Goal: Task Accomplishment & Management: Manage account settings

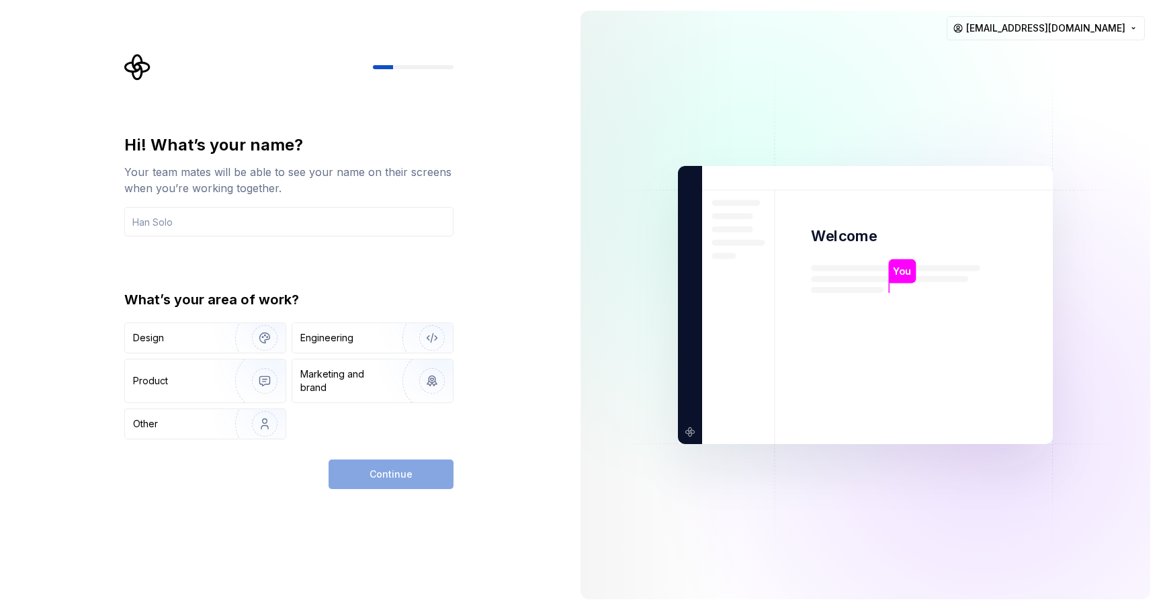
click at [510, 305] on div "Hi! What’s your name? Your team mates will be able to see your name on their sc…" at bounding box center [285, 305] width 570 height 610
click at [356, 229] on input "text" at bounding box center [288, 222] width 329 height 30
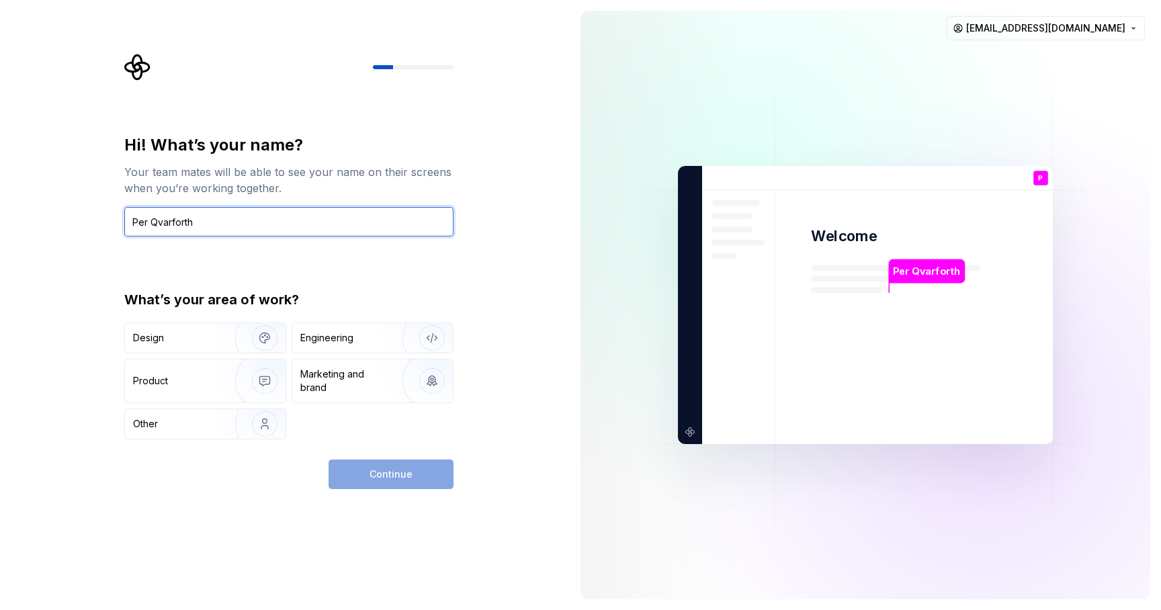
type input "Per Qvarforth"
click at [579, 460] on div "Per Qvarforth Welcome P You T B +3 Thomas Brooke Jamie per.qvarforth@findity.com" at bounding box center [865, 305] width 591 height 610
click at [392, 475] on div "Continue" at bounding box center [391, 475] width 125 height 30
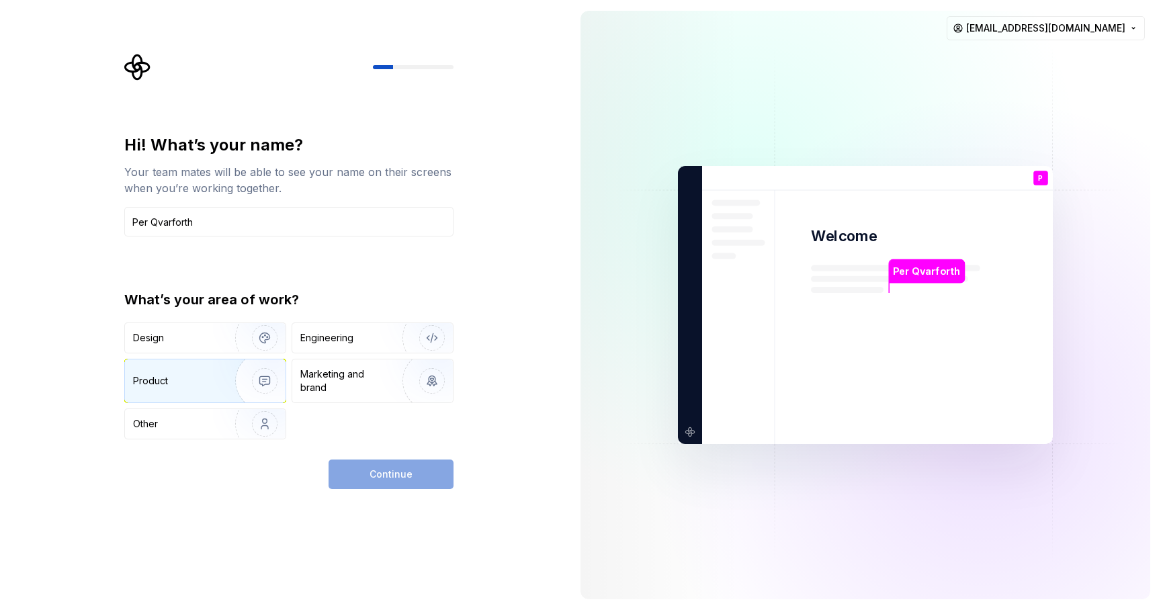
click at [181, 378] on div "Product" at bounding box center [177, 380] width 89 height 13
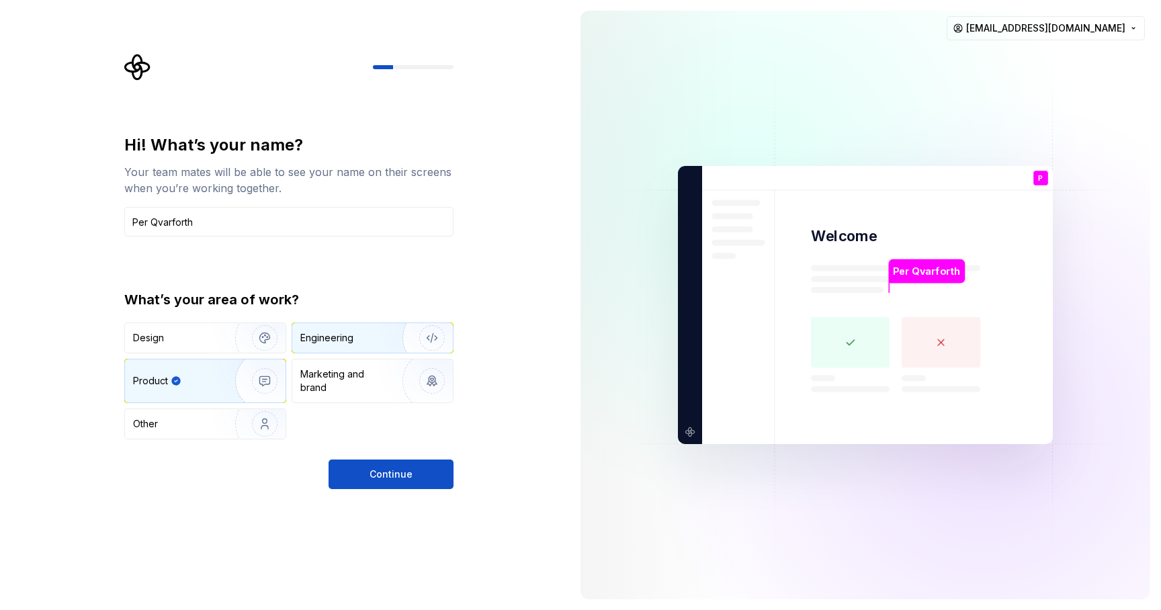
click at [327, 349] on div "Engineering" at bounding box center [372, 338] width 161 height 30
click at [177, 394] on div "Product" at bounding box center [205, 381] width 161 height 43
click at [325, 347] on div "Engineering" at bounding box center [372, 338] width 161 height 30
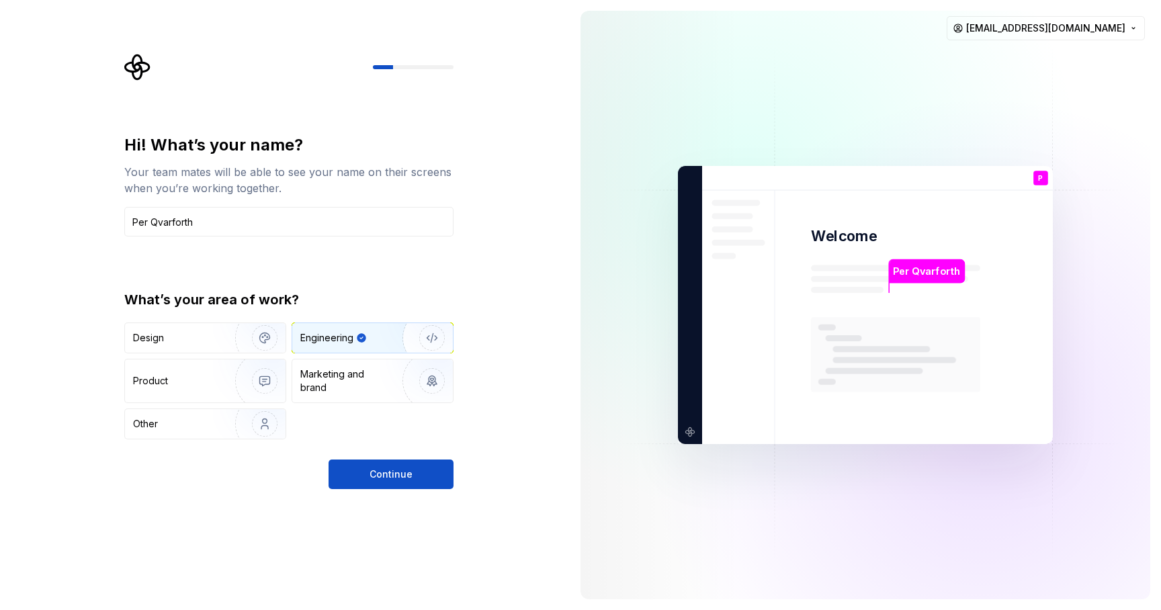
click at [355, 495] on div "Hi! What’s your name? Your team mates will be able to see your name on their sc…" at bounding box center [285, 305] width 570 height 610
click at [362, 487] on button "Continue" at bounding box center [391, 475] width 125 height 30
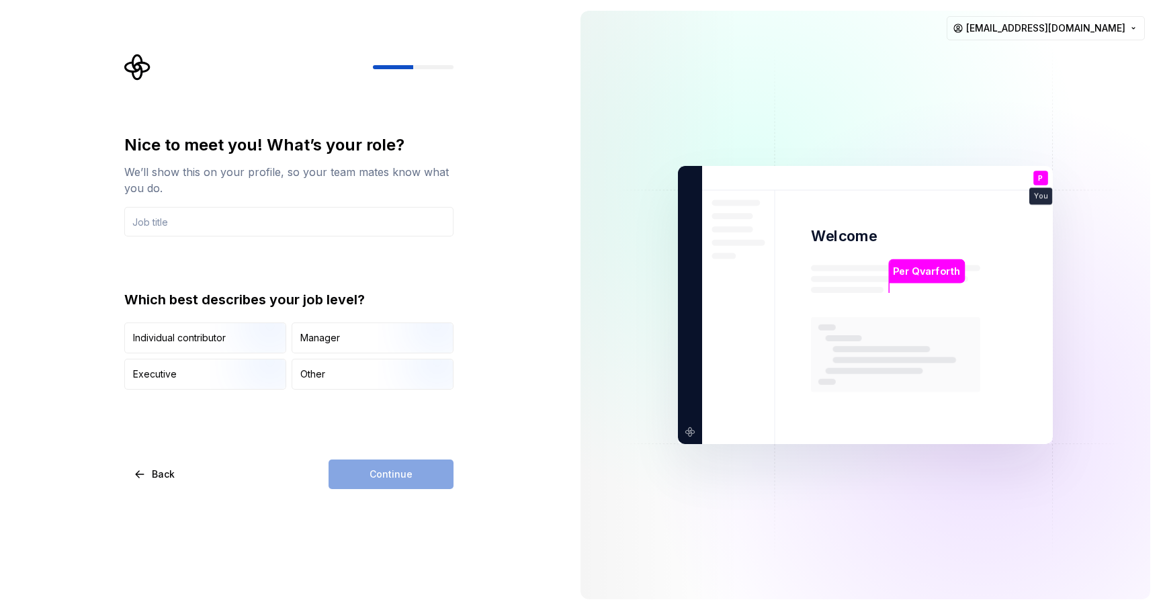
click at [232, 393] on div "Nice to meet you! What’s your role? We’ll show this on your profile, so your te…" at bounding box center [288, 311] width 329 height 355
click at [232, 384] on img "button" at bounding box center [253, 391] width 86 height 90
click at [382, 481] on div "Continue" at bounding box center [391, 475] width 125 height 30
click at [405, 445] on div "Nice to meet you! What’s your role? We’ll show this on your profile, so your te…" at bounding box center [288, 311] width 329 height 355
click at [282, 220] on input "text" at bounding box center [288, 222] width 329 height 30
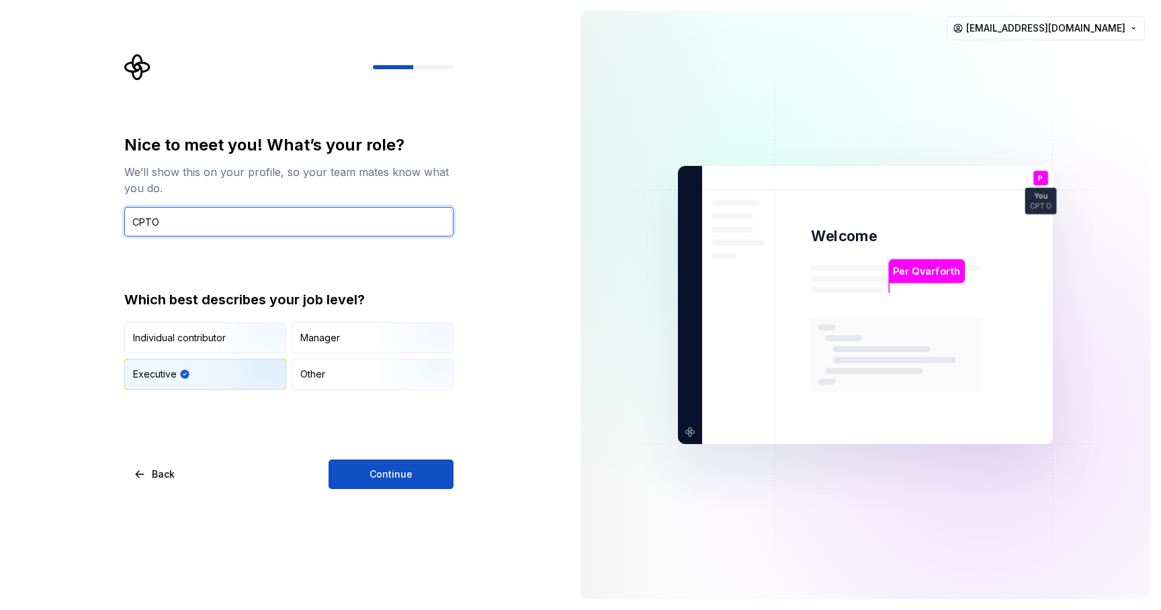
type input "CPTO"
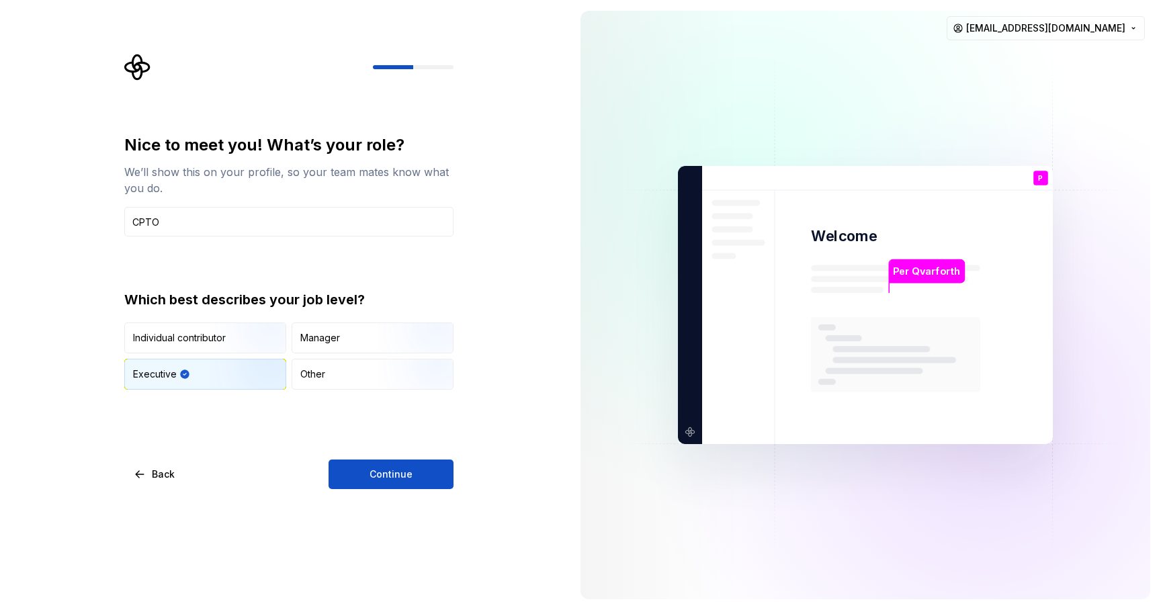
click at [367, 458] on div "Nice to meet you! What’s your role? We’ll show this on your profile, so your te…" at bounding box center [288, 311] width 329 height 355
click at [366, 476] on button "Continue" at bounding box center [391, 475] width 125 height 30
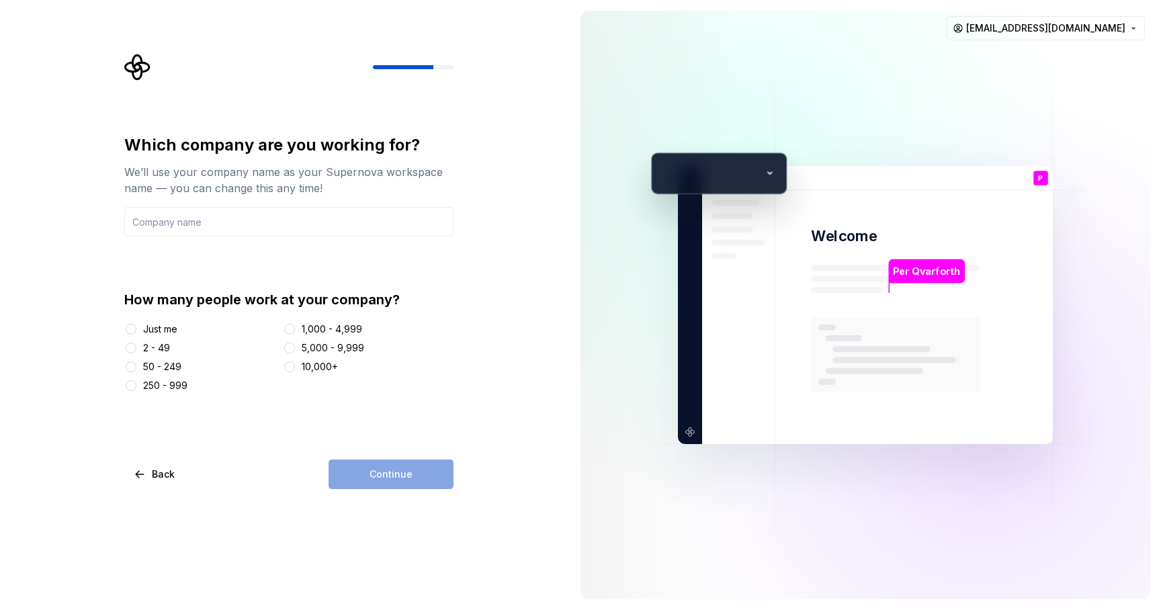
click at [158, 368] on div "50 - 249" at bounding box center [162, 366] width 38 height 13
click at [136, 368] on button "50 - 249" at bounding box center [131, 367] width 11 height 11
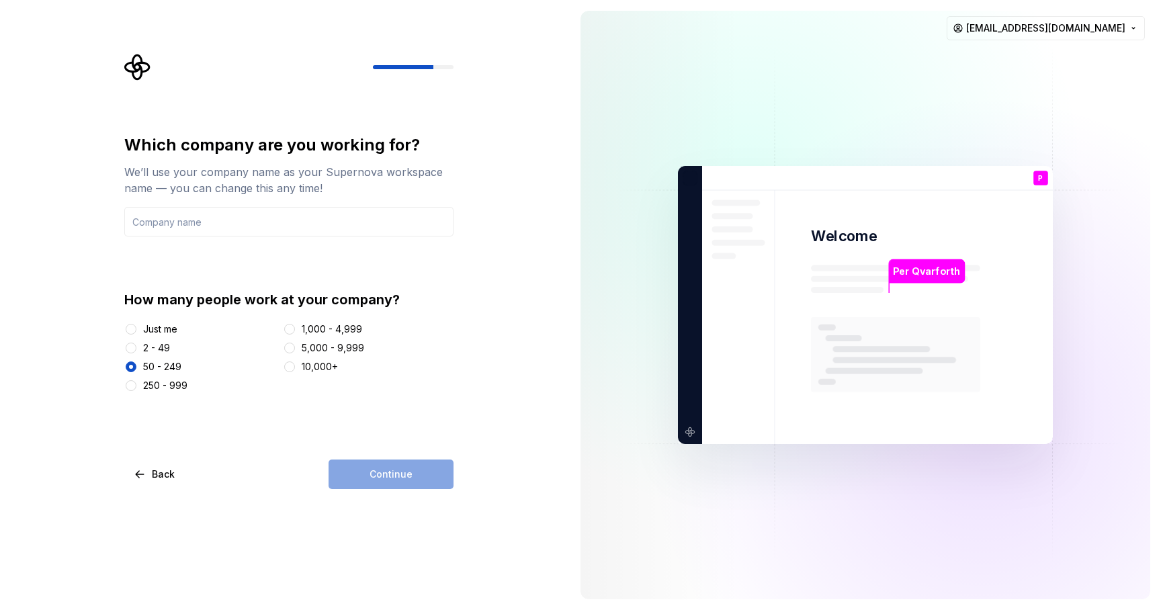
click at [388, 460] on div "Continue" at bounding box center [391, 475] width 125 height 30
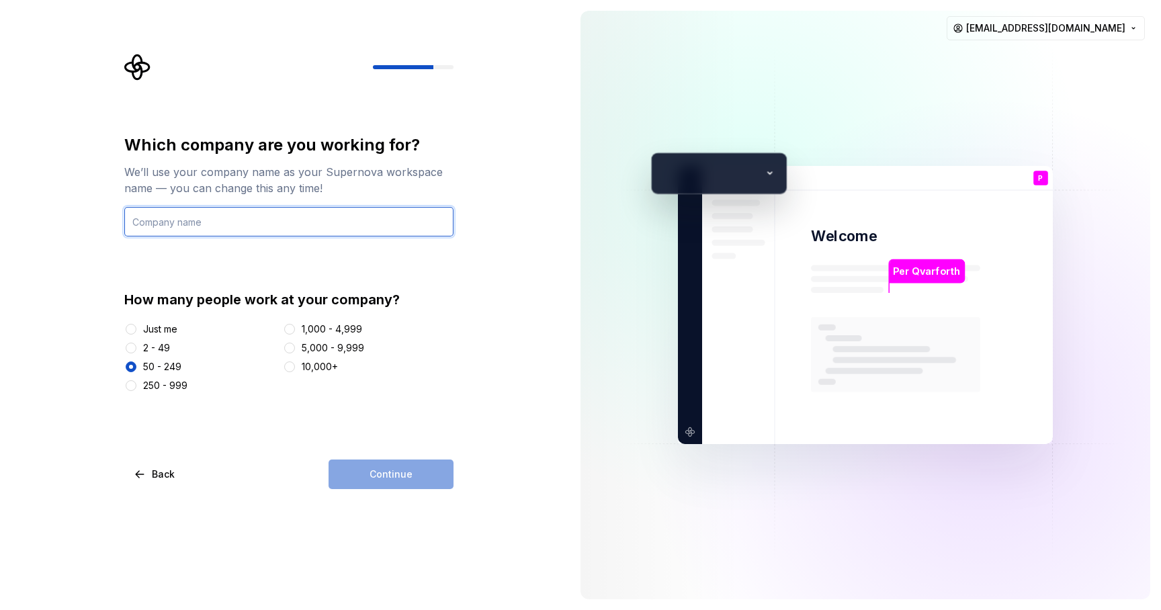
click at [243, 220] on input "text" at bounding box center [288, 222] width 329 height 30
type input "Findity"
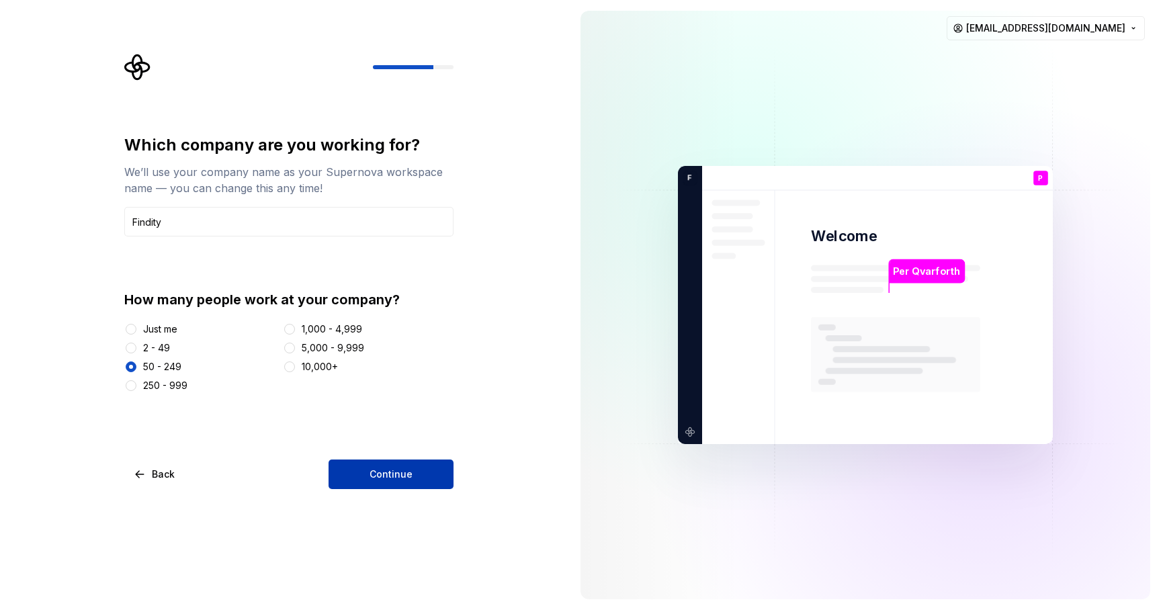
click at [417, 482] on button "Continue" at bounding box center [391, 475] width 125 height 30
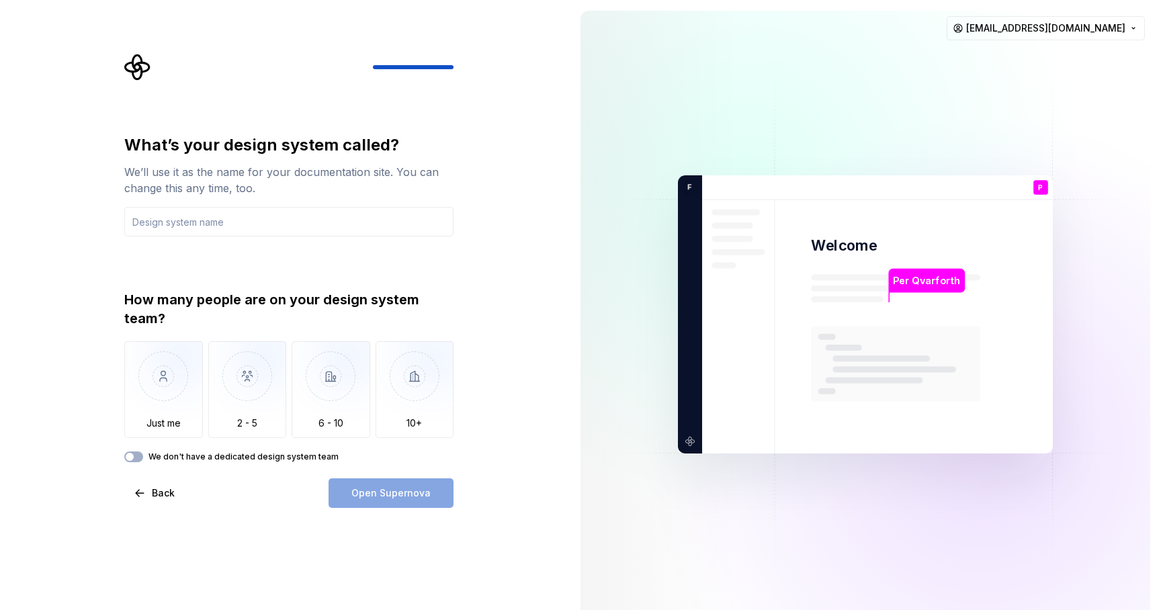
click at [231, 456] on label "We don't have a dedicated design system team" at bounding box center [244, 457] width 190 height 11
click at [143, 456] on button "We don't have a dedicated design system team" at bounding box center [133, 457] width 19 height 11
click at [347, 490] on div "Open Supernova" at bounding box center [391, 493] width 125 height 30
click at [226, 458] on label "We don't have a dedicated design system team" at bounding box center [244, 457] width 190 height 11
click at [143, 458] on button "We don't have a dedicated design system team" at bounding box center [133, 457] width 19 height 11
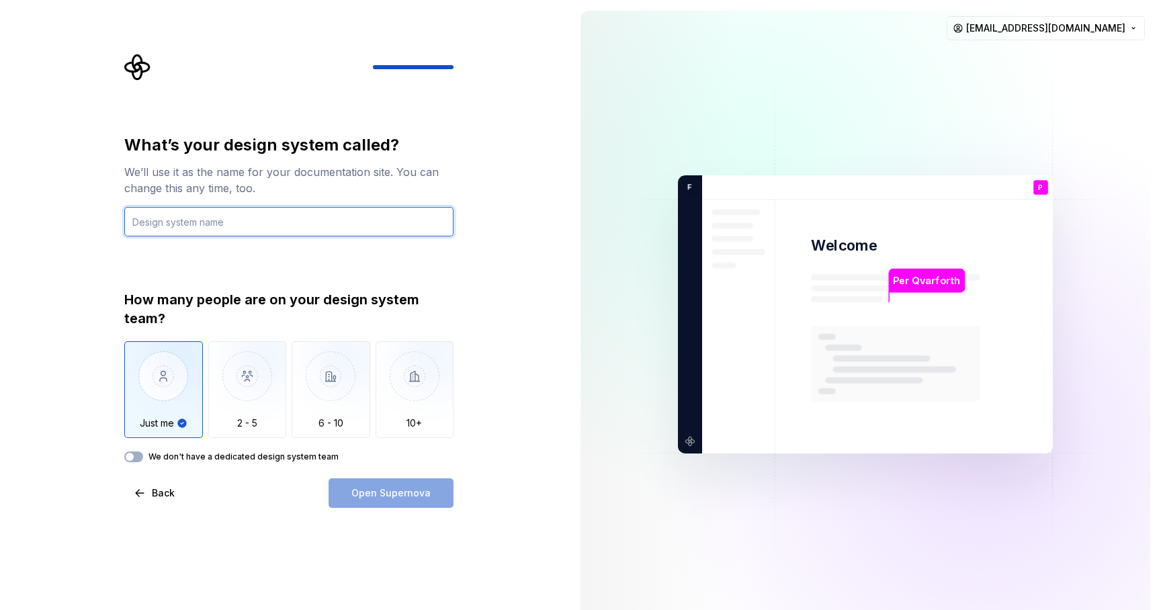
click at [261, 221] on input "text" at bounding box center [288, 222] width 329 height 30
click at [366, 62] on div at bounding box center [288, 67] width 329 height 27
click at [1028, 25] on html "What’s your design system called? We’ll use it as the name for your documentati…" at bounding box center [580, 305] width 1161 height 610
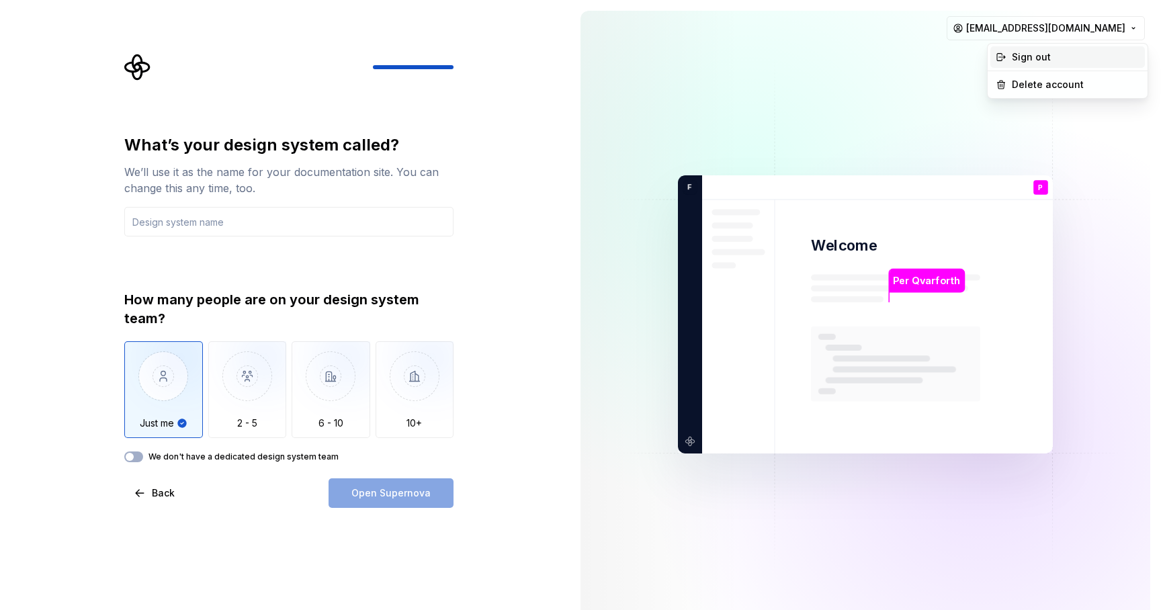
click at [1021, 47] on div "Sign out" at bounding box center [1068, 57] width 155 height 22
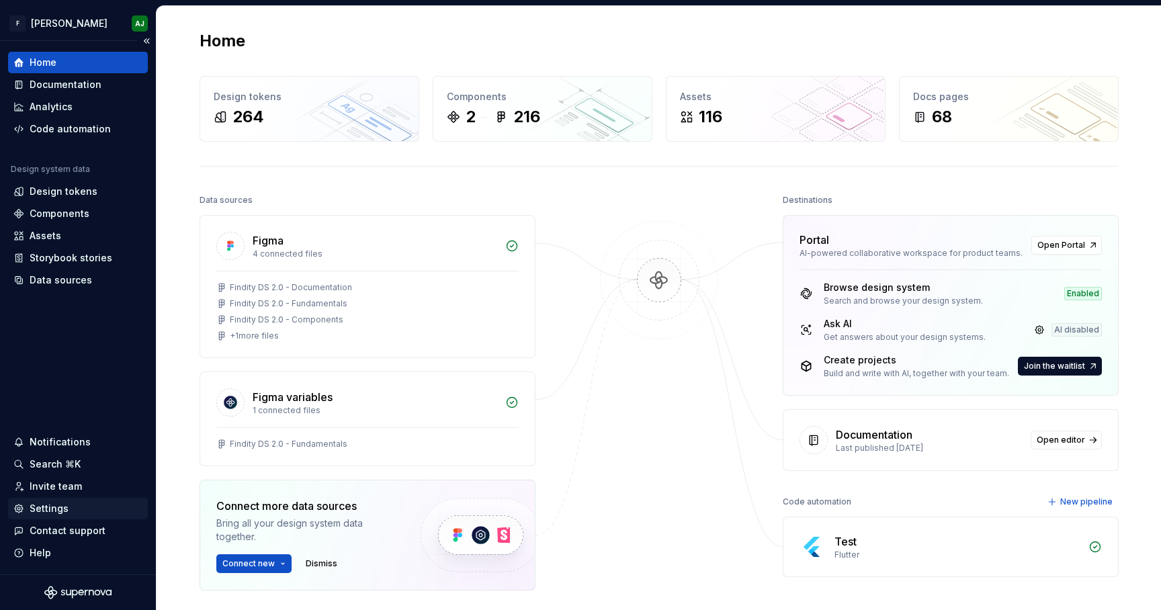
click at [69, 506] on div "Settings" at bounding box center [77, 508] width 129 height 13
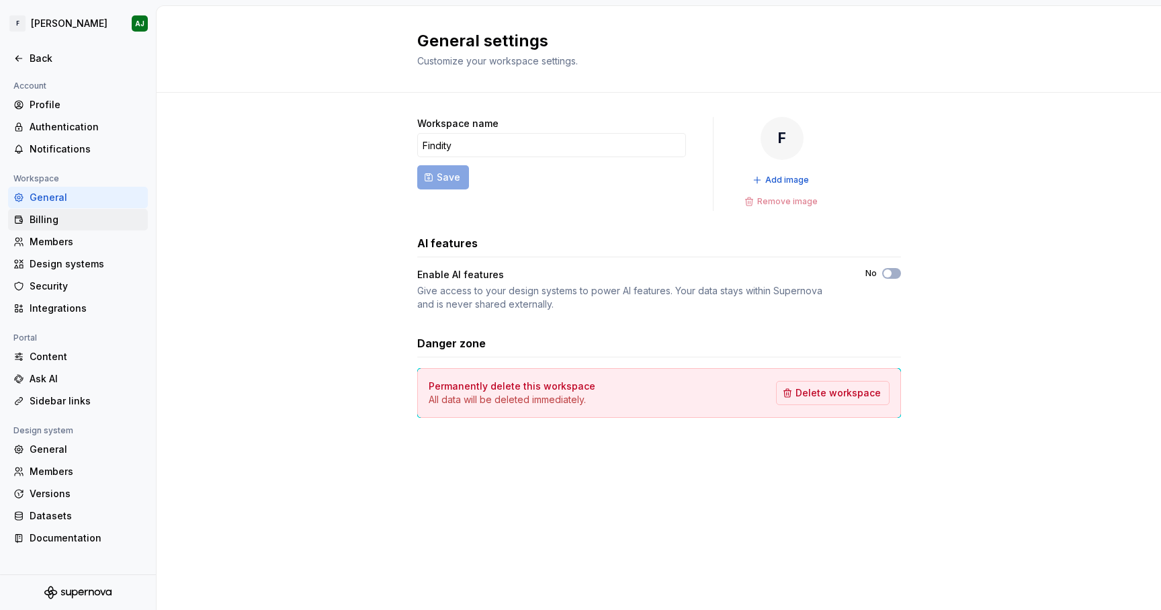
click at [60, 212] on div "Billing" at bounding box center [78, 220] width 140 height 22
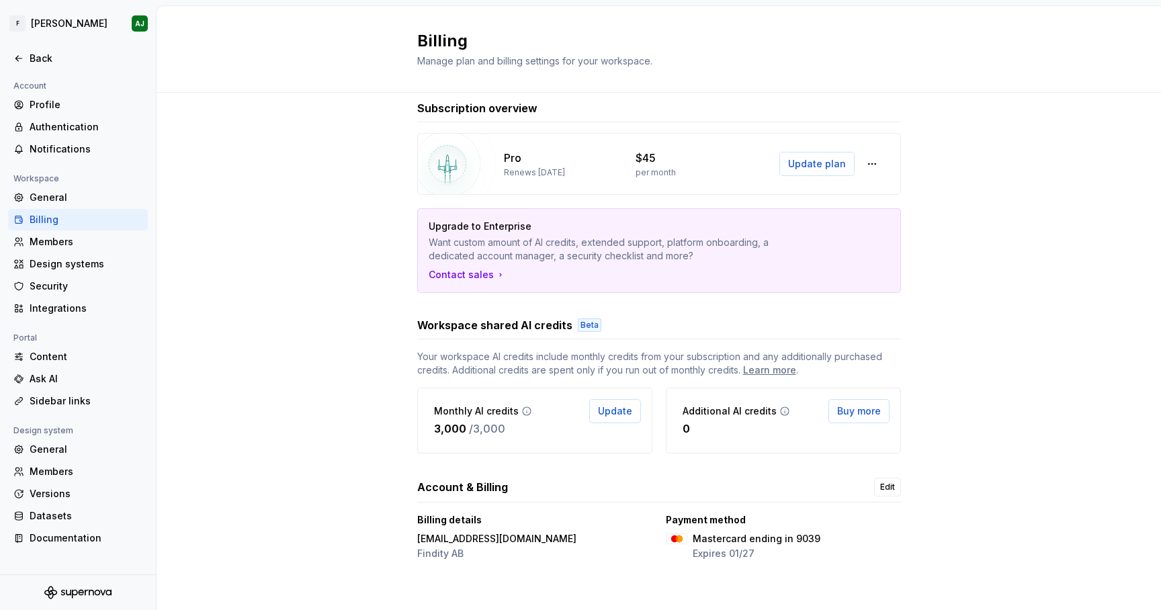
scroll to position [21, 0]
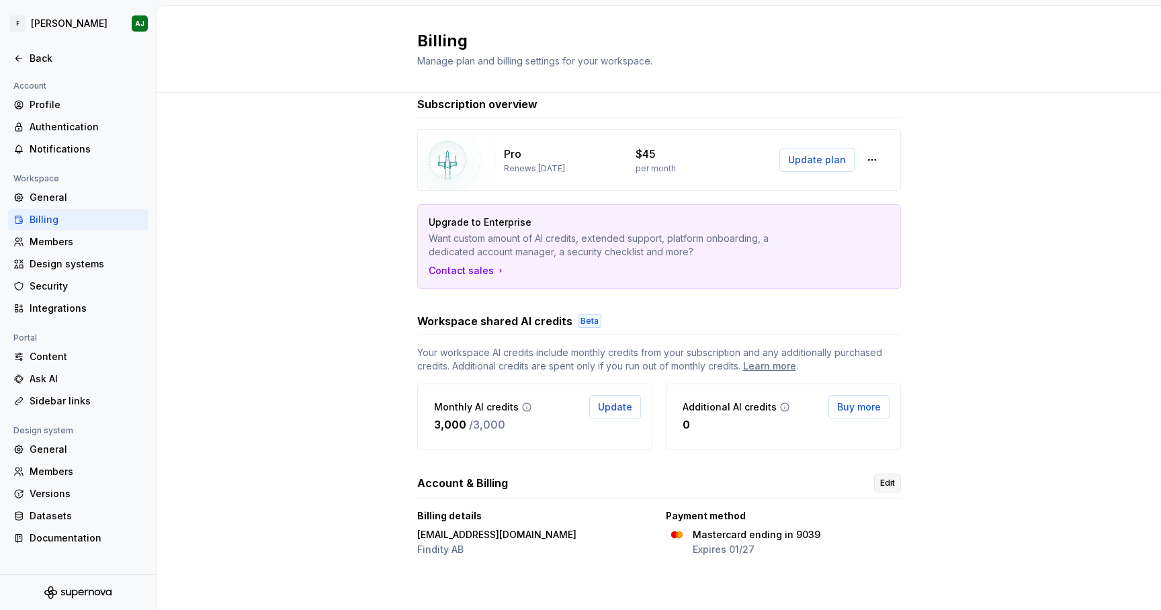
click at [880, 486] on span "Edit" at bounding box center [887, 483] width 15 height 11
